Goal: Information Seeking & Learning: Learn about a topic

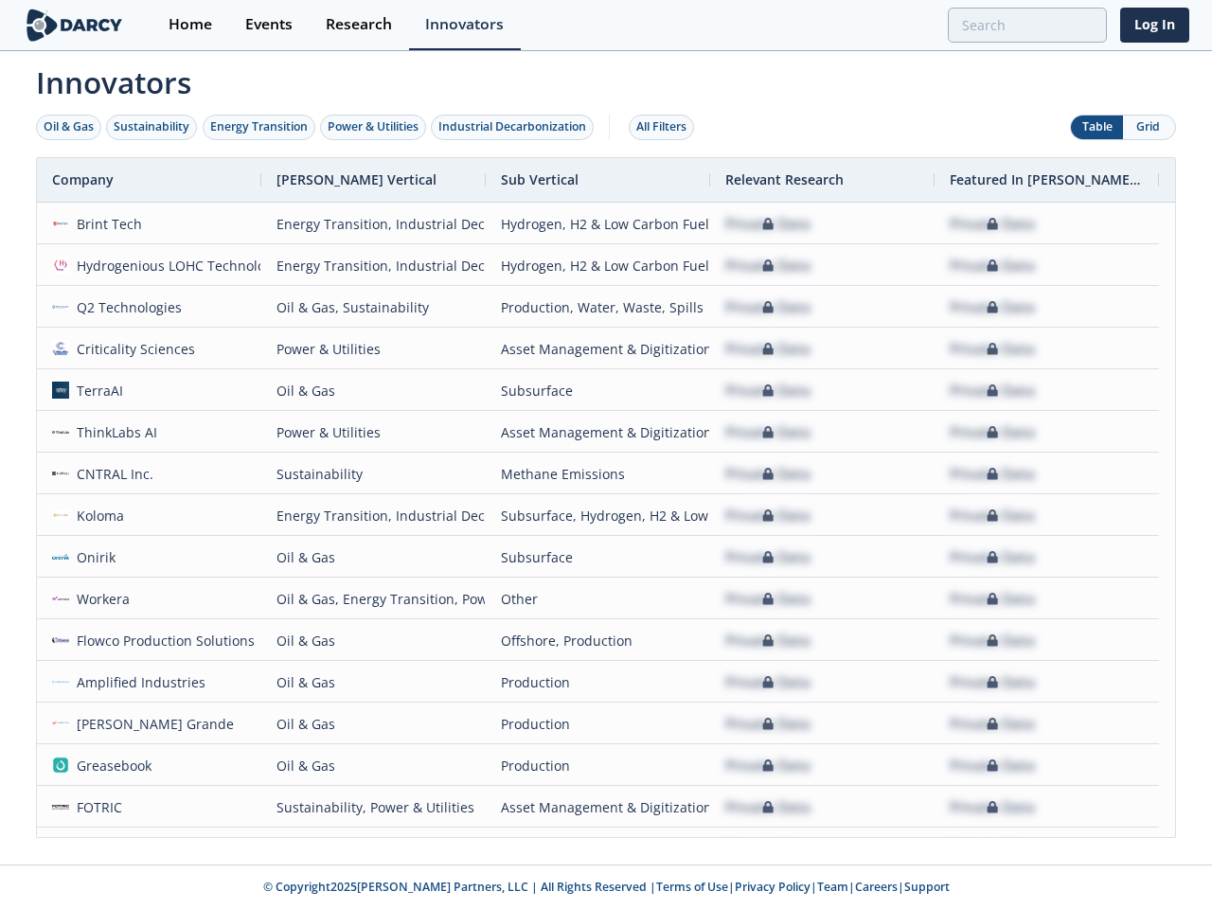
click at [69, 127] on div "Oil & Gas" at bounding box center [69, 126] width 50 height 17
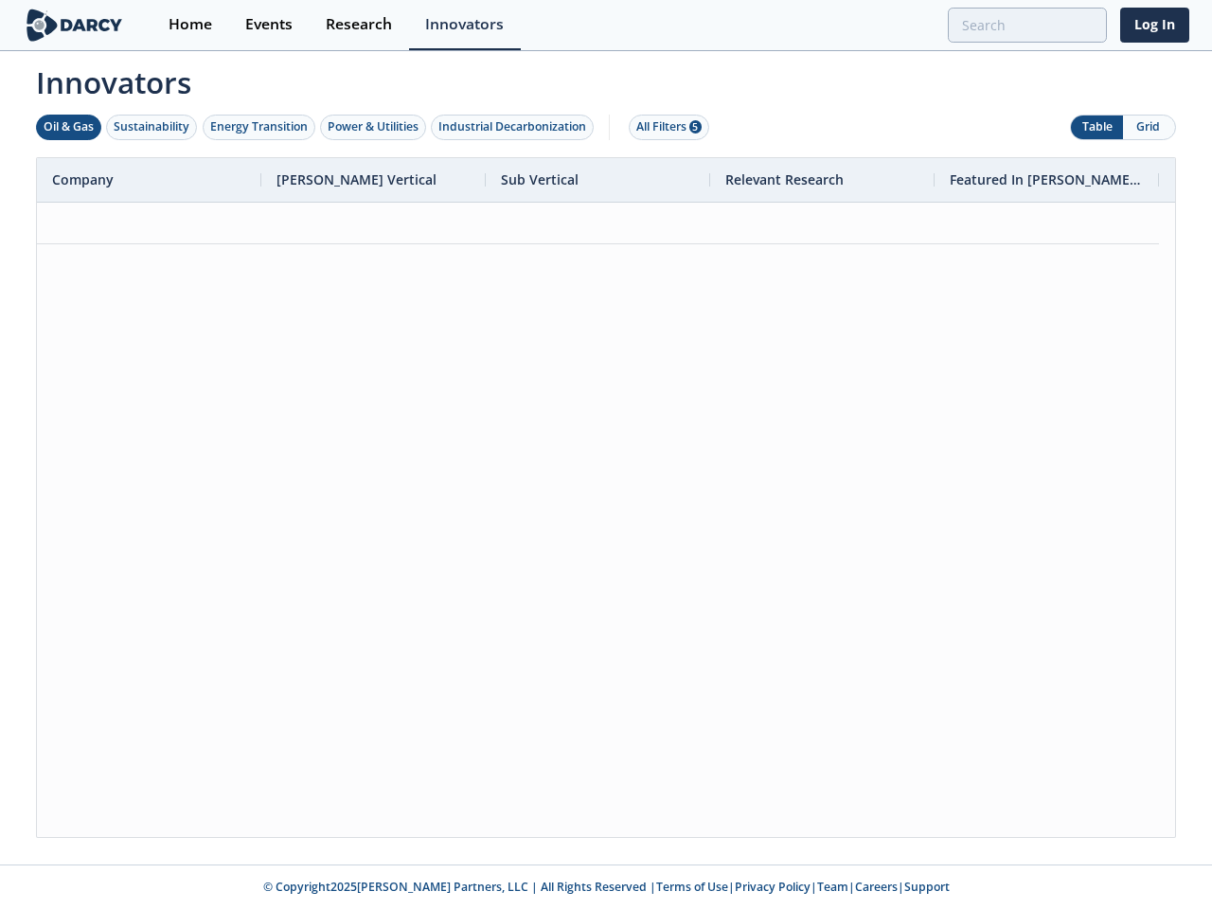
click at [152, 127] on div "Sustainability" at bounding box center [152, 126] width 76 height 17
click at [259, 127] on div "Energy Transition" at bounding box center [259, 126] width 98 height 17
click at [375, 127] on div "Power & Utilities" at bounding box center [373, 126] width 91 height 17
